Goal: Task Accomplishment & Management: Use online tool/utility

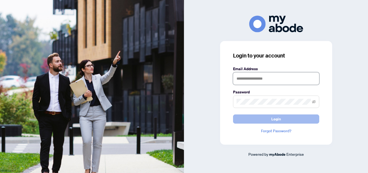
type input "**********"
click at [284, 121] on button "Login" at bounding box center [276, 118] width 86 height 9
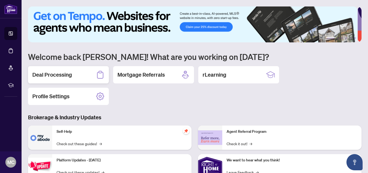
click at [69, 77] on h2 "Deal Processing" at bounding box center [52, 75] width 40 height 8
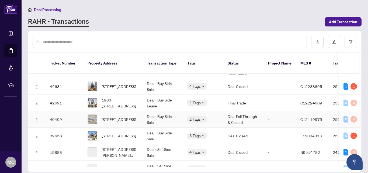
scroll to position [27, 0]
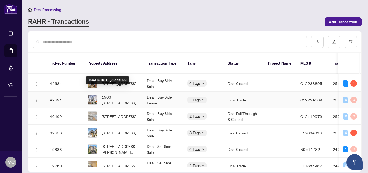
click at [120, 94] on span "1903-290 Adelaide St, Toronto, Ontario M5V 1P6, Canada" at bounding box center [119, 100] width 37 height 12
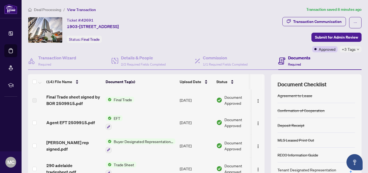
click at [119, 119] on span "EFT" at bounding box center [116, 118] width 11 height 6
click at [78, 121] on span "Agent EFT 2509915.pdf" at bounding box center [70, 122] width 48 height 6
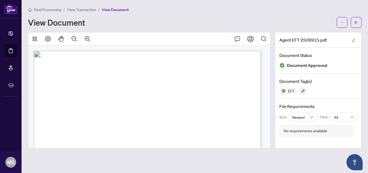
drag, startPoint x: 210, startPoint y: 84, endPoint x: 213, endPoint y: 97, distance: 12.7
click at [213, 51] on p "Right at Home Realty PAID BY E.F.T. August 28, 2025 Seven Hundred Thirty Four a…" at bounding box center [190, 51] width 312 height 0
click at [178, 97] on span "Platinum Fee" at bounding box center [169, 97] width 17 height 3
drag, startPoint x: 226, startPoint y: 97, endPoint x: 226, endPoint y: 106, distance: 8.9
click at [226, 51] on p "Right at Home Realty PAID BY E.F.T. August 28, 2025 Seven Hundred Thirty Four a…" at bounding box center [190, 51] width 312 height 0
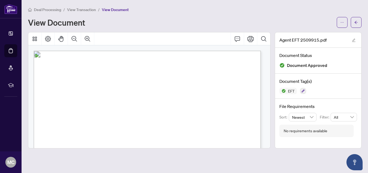
click at [222, 105] on span "84.50" at bounding box center [218, 106] width 6 height 3
